Goal: Task Accomplishment & Management: Manage account settings

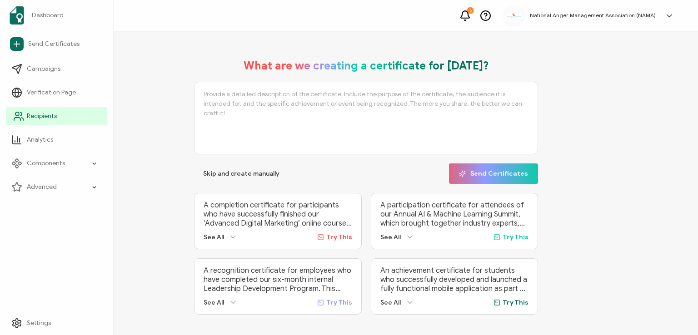
click at [34, 118] on span "Recipients" at bounding box center [42, 116] width 30 height 9
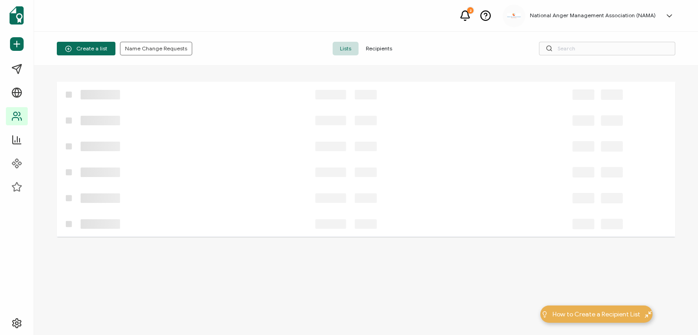
click at [373, 45] on span "Recipients" at bounding box center [379, 49] width 41 height 14
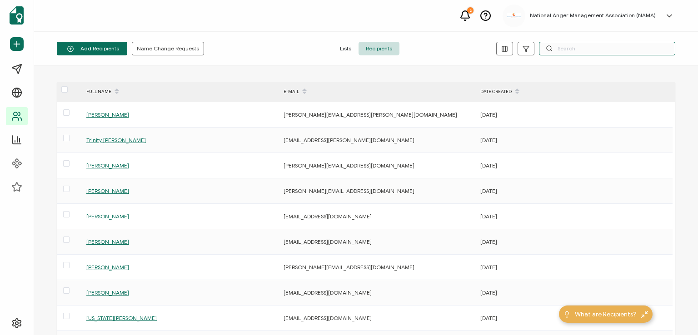
click at [571, 42] on input "text" at bounding box center [607, 49] width 136 height 14
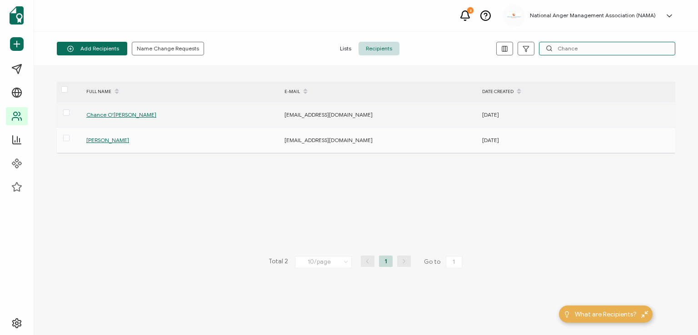
type input "Chance"
click at [115, 113] on span "Chance O'[PERSON_NAME]" at bounding box center [121, 114] width 70 height 7
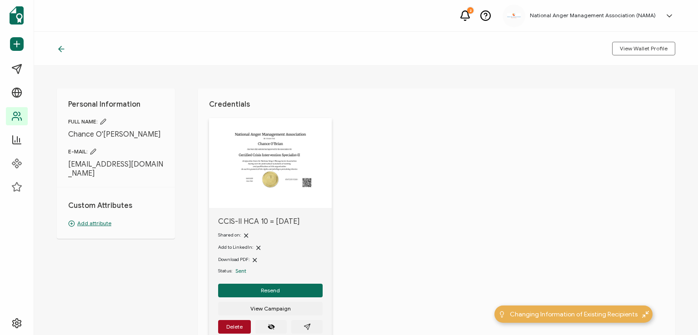
click at [94, 153] on icon at bounding box center [92, 151] width 5 height 5
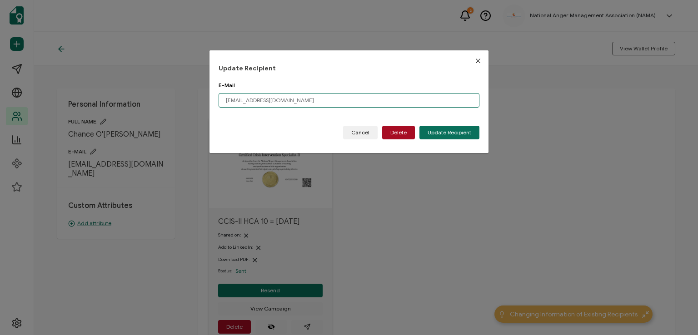
click at [300, 100] on input "[EMAIL_ADDRESS][DOMAIN_NAME]" at bounding box center [349, 100] width 261 height 15
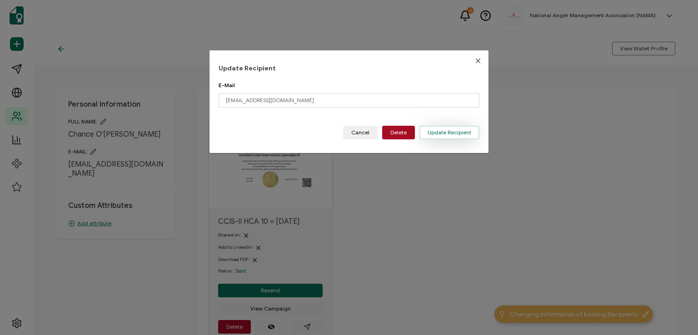
click at [447, 130] on span "Update Recipient" at bounding box center [450, 132] width 44 height 5
type input "[EMAIL_ADDRESS][DOMAIN_NAME]"
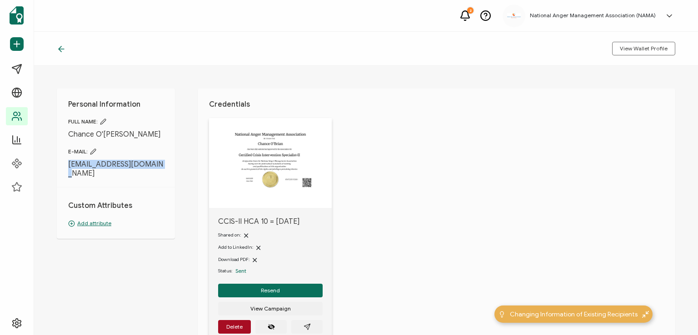
drag, startPoint x: 158, startPoint y: 167, endPoint x: 66, endPoint y: 158, distance: 92.7
click at [66, 158] on div "Personal Information FULL NAME: [PERSON_NAME]: [EMAIL_ADDRESS][DOMAIN_NAME] Cus…" at bounding box center [116, 164] width 118 height 150
copy span "[EMAIL_ADDRESS][DOMAIN_NAME]"
click at [145, 191] on div "Custom Attributes Add attribute" at bounding box center [115, 207] width 95 height 40
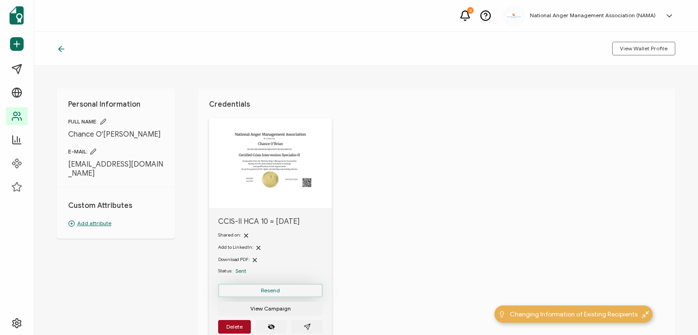
click at [267, 289] on span "Resend" at bounding box center [270, 290] width 19 height 5
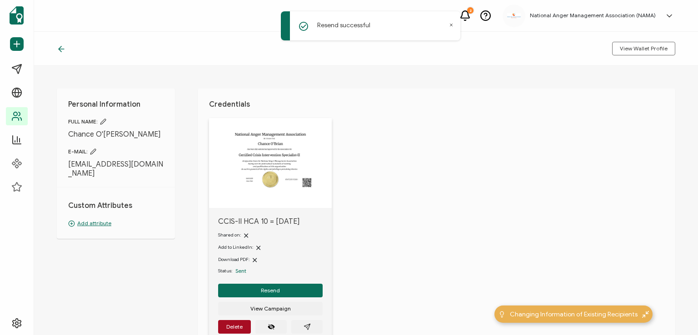
click at [449, 24] on div "Resend successful" at bounding box center [371, 25] width 180 height 29
click at [62, 49] on icon at bounding box center [61, 49] width 5 height 0
